Goal: Transaction & Acquisition: Purchase product/service

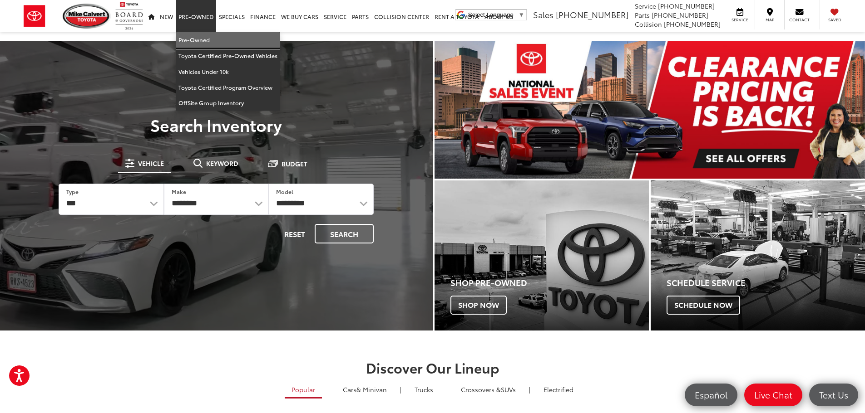
click at [206, 44] on link "Pre-Owned" at bounding box center [228, 40] width 104 height 16
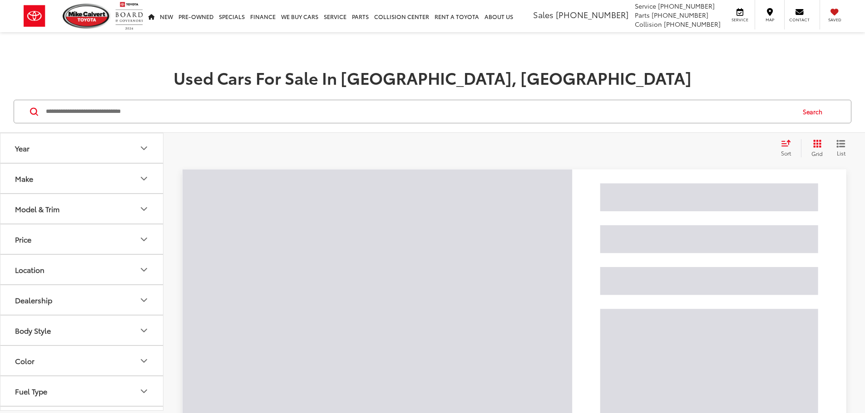
click at [176, 112] on input "Search by Make, Model, or Keyword" at bounding box center [419, 112] width 749 height 22
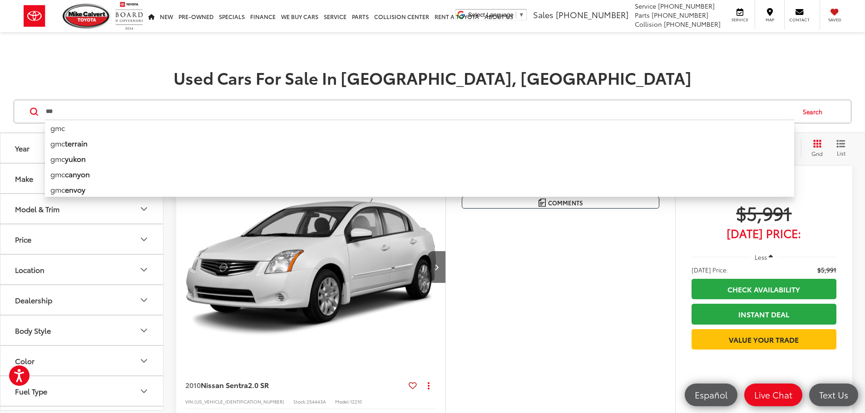
type input "***"
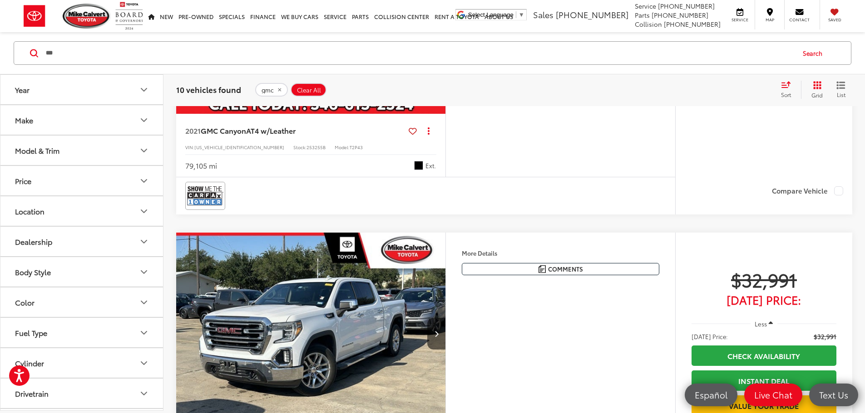
scroll to position [1997, 0]
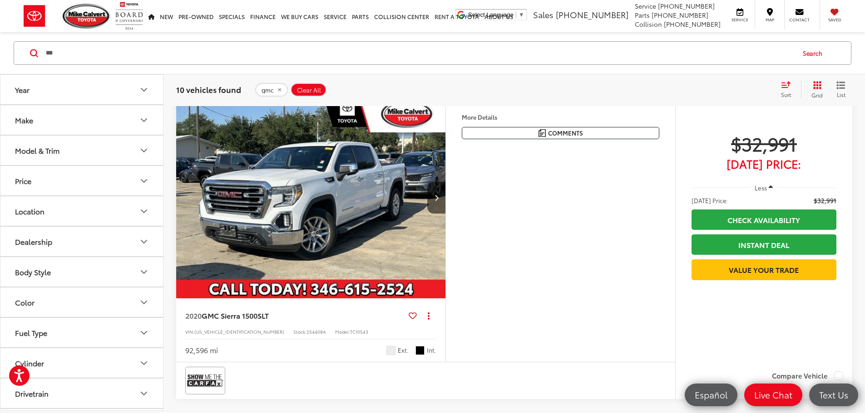
click at [206, 72] on img at bounding box center [205, 60] width 36 height 24
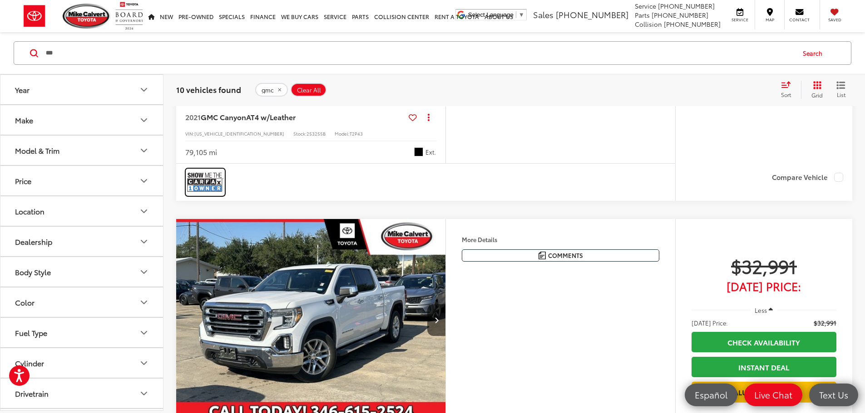
scroll to position [1861, 0]
